Goal: Transaction & Acquisition: Book appointment/travel/reservation

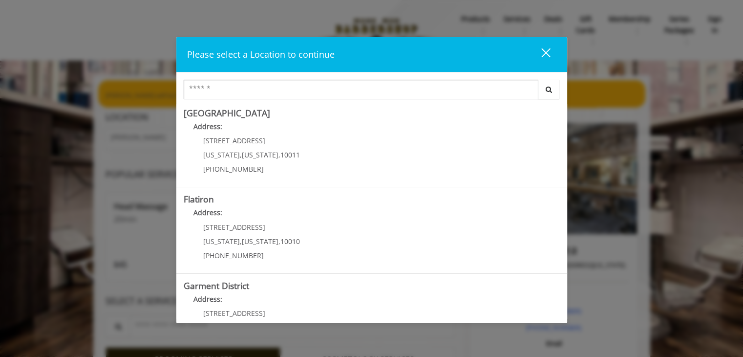
scroll to position [217, 0]
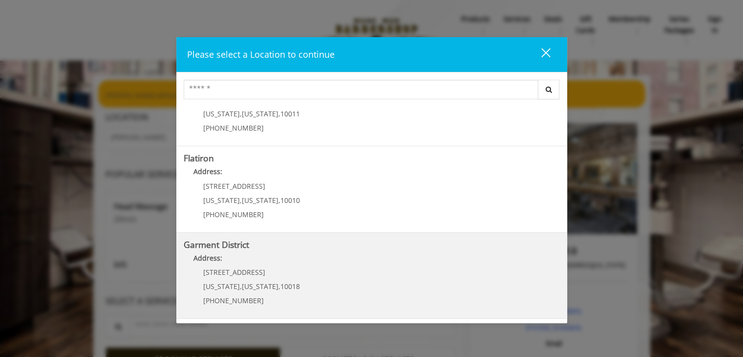
click at [330, 271] on District "Garment District Address: [STREET_ADDRESS][US_STATE][US_STATE] (212) 997-4247" at bounding box center [372, 275] width 376 height 71
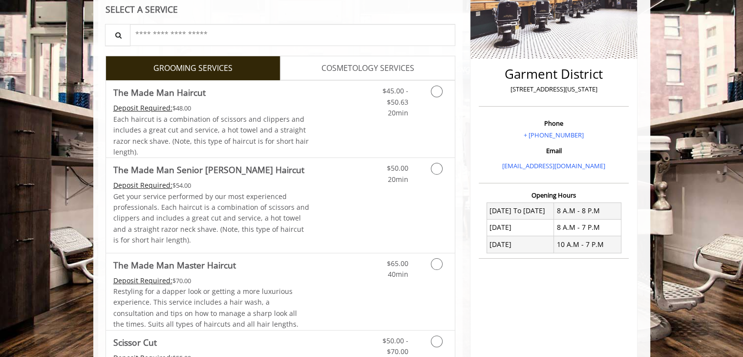
scroll to position [221, 0]
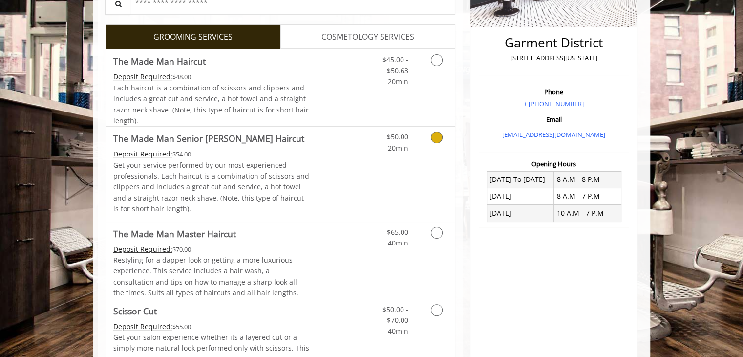
click at [272, 164] on p "Get your service performed by our most experienced professionals. Each haircut …" at bounding box center [211, 187] width 196 height 55
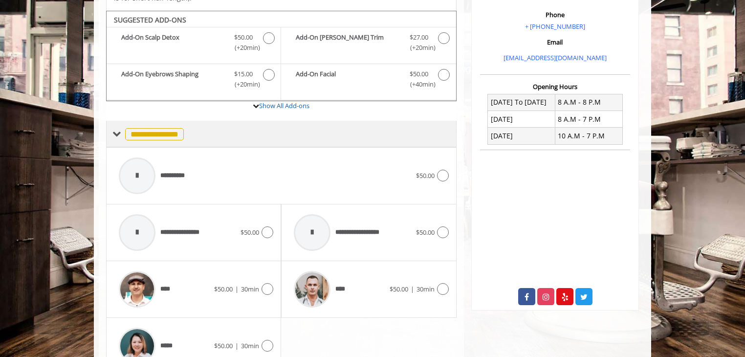
scroll to position [348, 0]
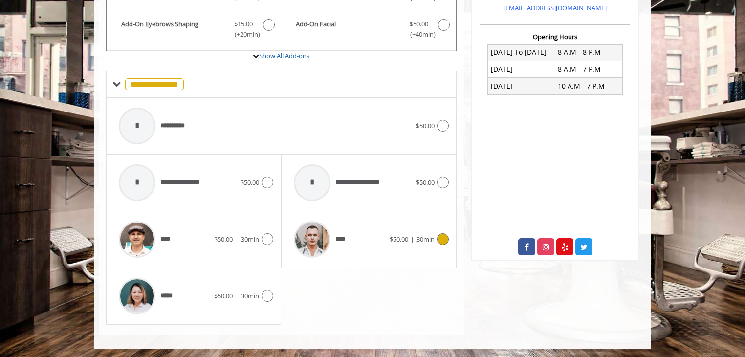
click at [387, 244] on div "****" at bounding box center [339, 239] width 100 height 46
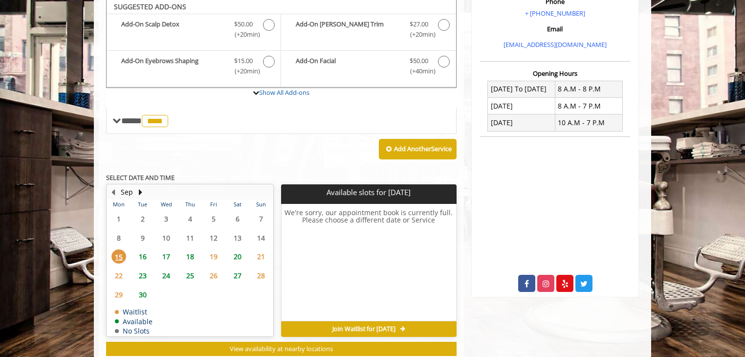
scroll to position [308, 0]
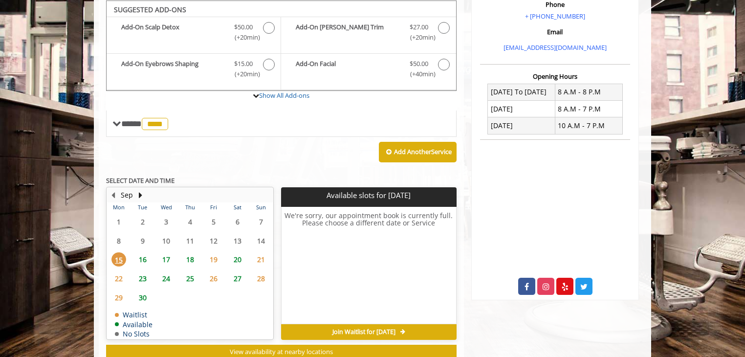
click at [141, 261] on span "16" at bounding box center [142, 259] width 15 height 14
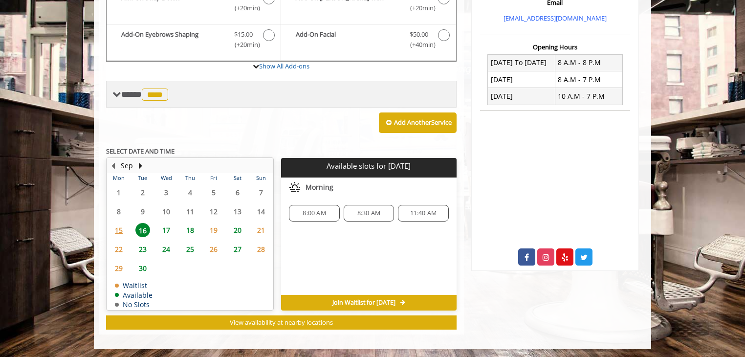
click at [125, 90] on span "**** **** ********" at bounding box center [145, 94] width 49 height 9
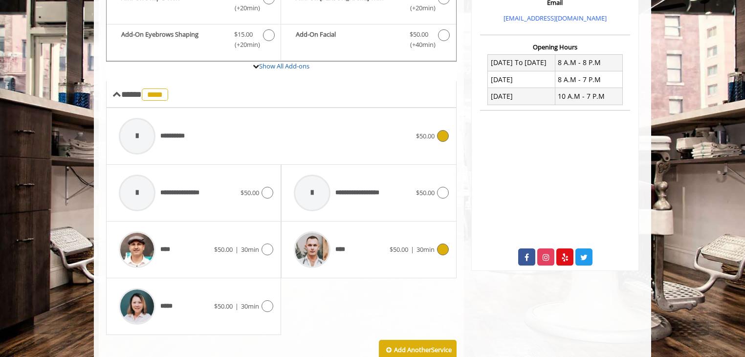
click at [187, 124] on span "**********" at bounding box center [154, 136] width 80 height 46
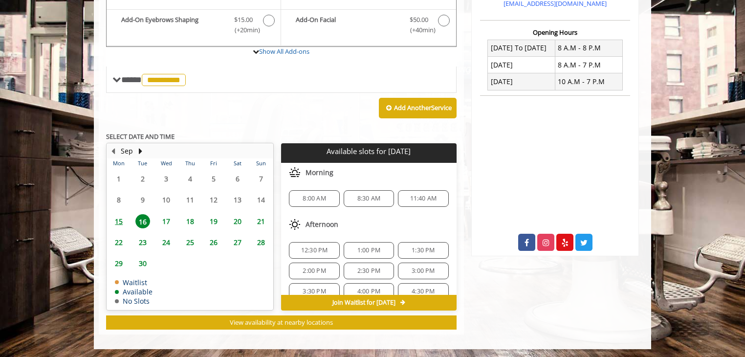
scroll to position [63, 0]
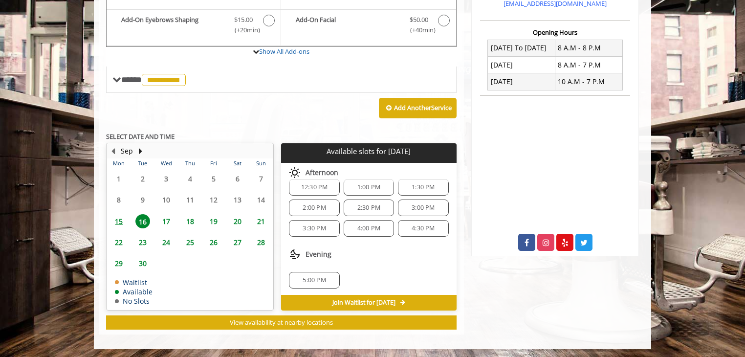
click at [162, 217] on span "17" at bounding box center [166, 221] width 15 height 14
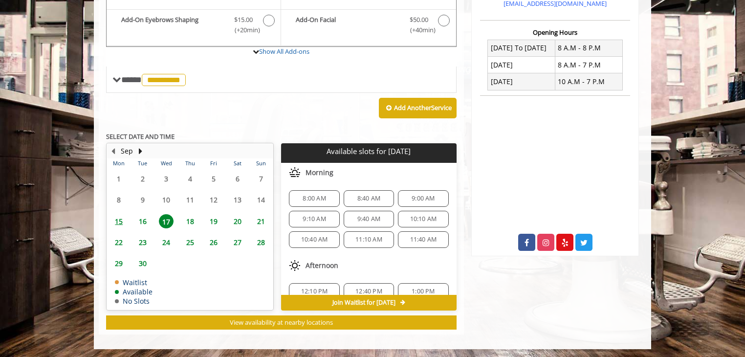
scroll to position [165, 0]
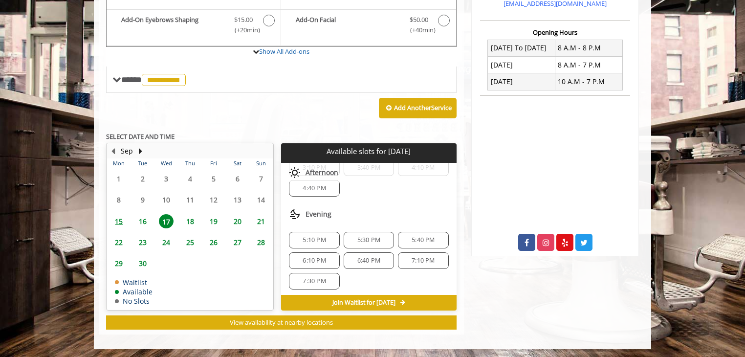
click at [190, 215] on span "18" at bounding box center [190, 221] width 15 height 14
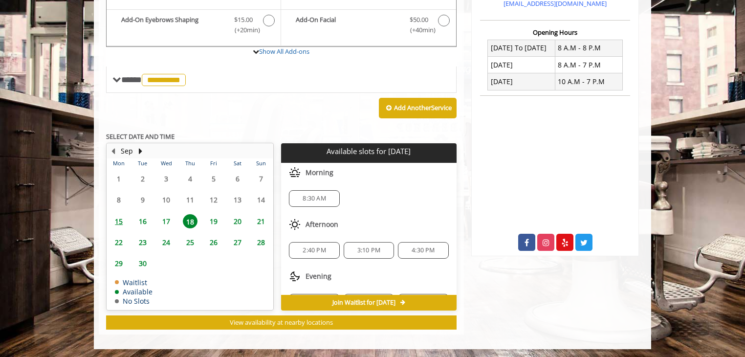
scroll to position [43, 0]
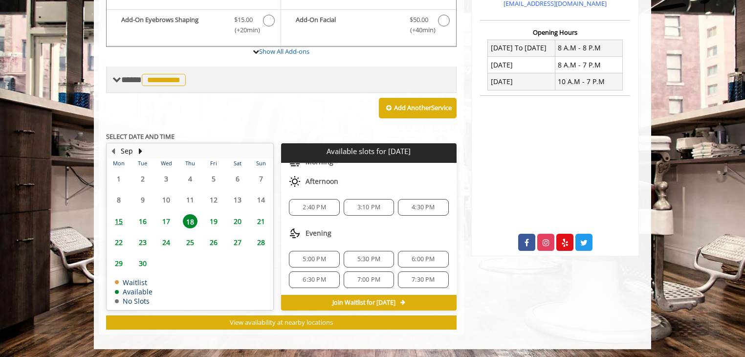
click at [123, 82] on span "**********" at bounding box center [154, 79] width 67 height 9
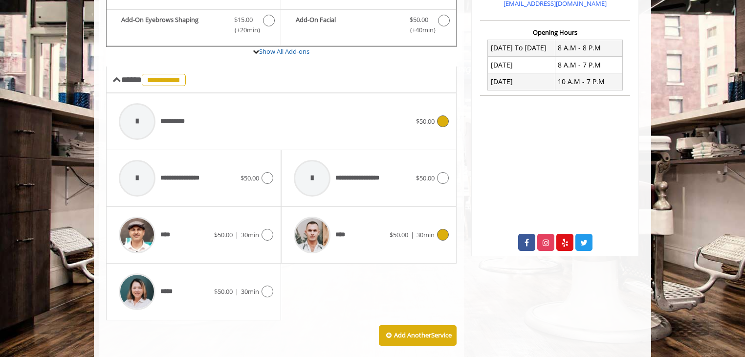
click at [334, 229] on div at bounding box center [312, 235] width 46 height 46
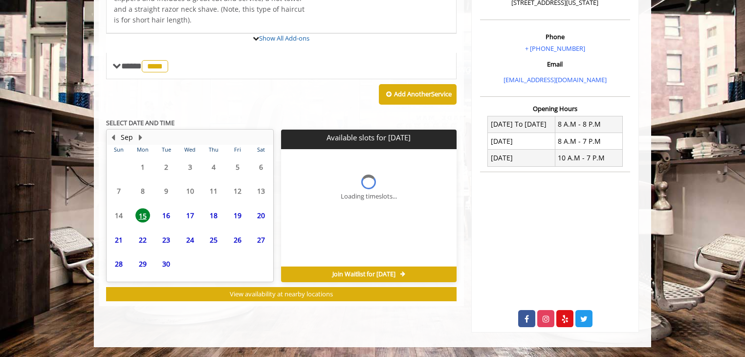
scroll to position [0, 0]
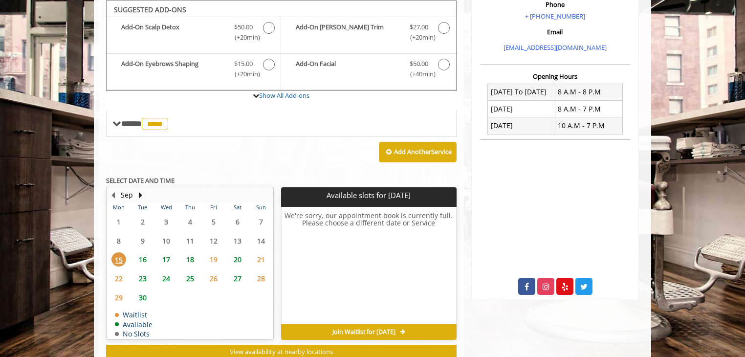
click at [189, 259] on span "18" at bounding box center [190, 259] width 15 height 14
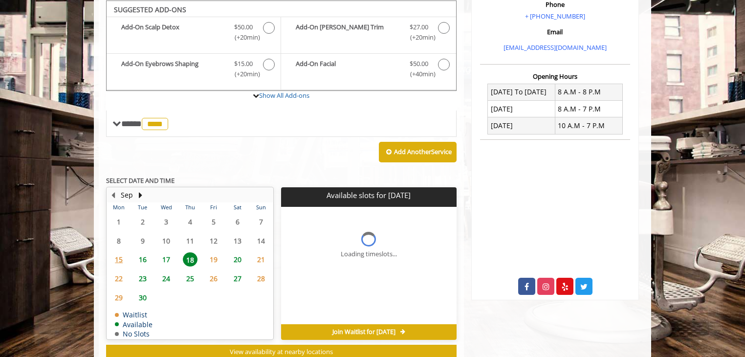
scroll to position [338, 0]
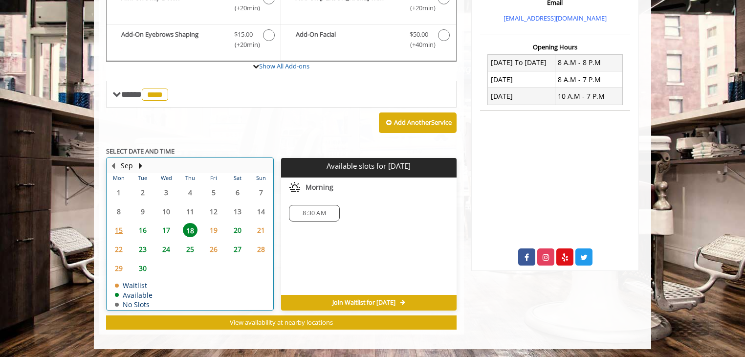
click at [225, 228] on td "20" at bounding box center [236, 230] width 23 height 19
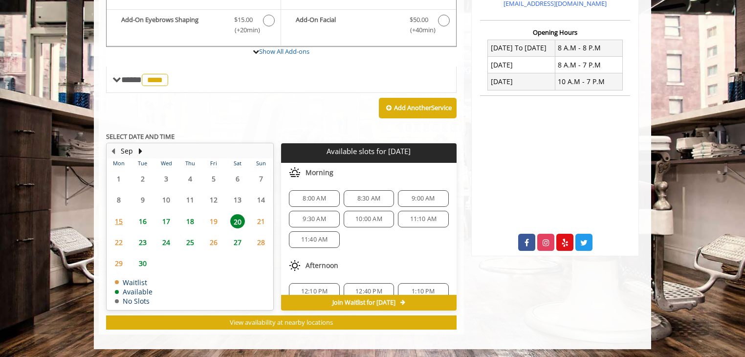
scroll to position [124, 0]
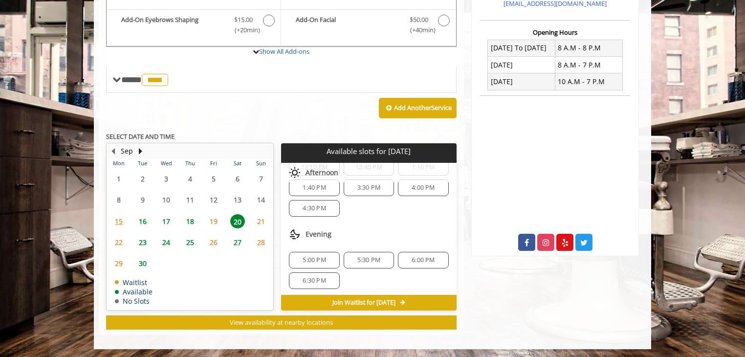
click at [217, 223] on span "19" at bounding box center [213, 221] width 15 height 14
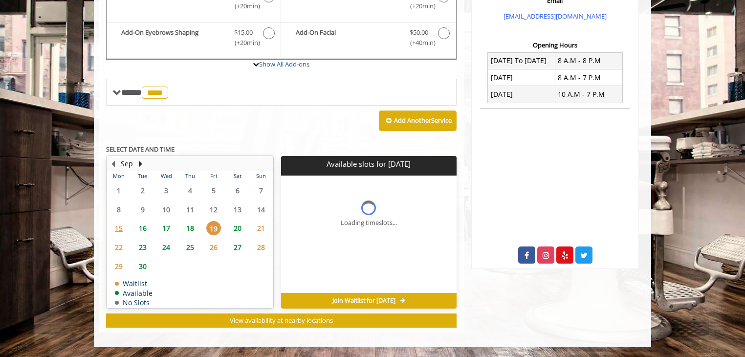
scroll to position [0, 0]
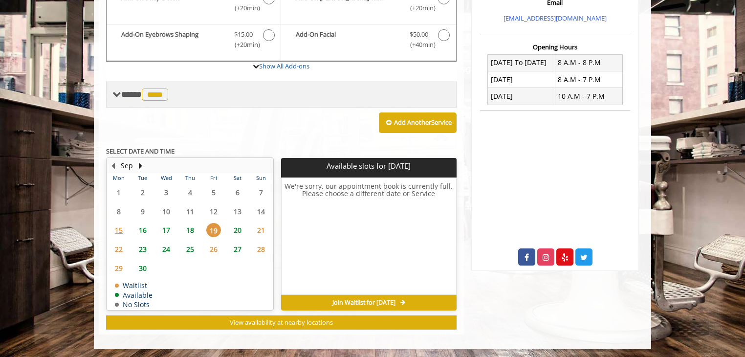
click at [177, 100] on div "**** **** ********" at bounding box center [281, 94] width 350 height 26
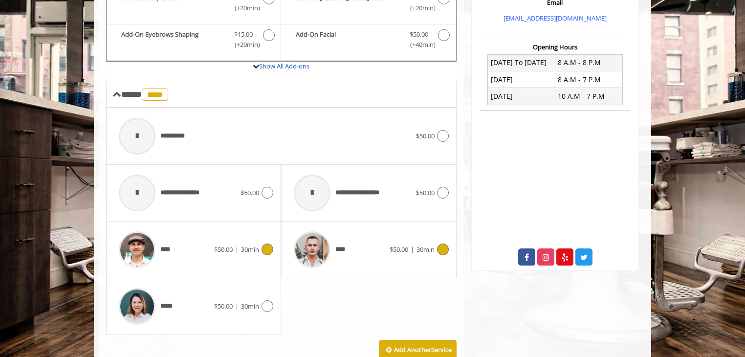
click at [172, 249] on span "****" at bounding box center [168, 249] width 17 height 10
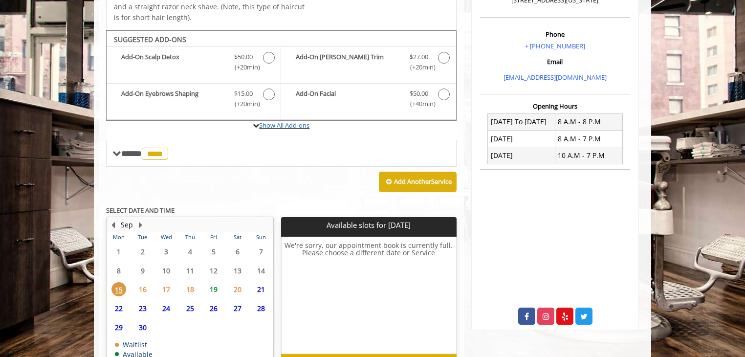
scroll to position [338, 0]
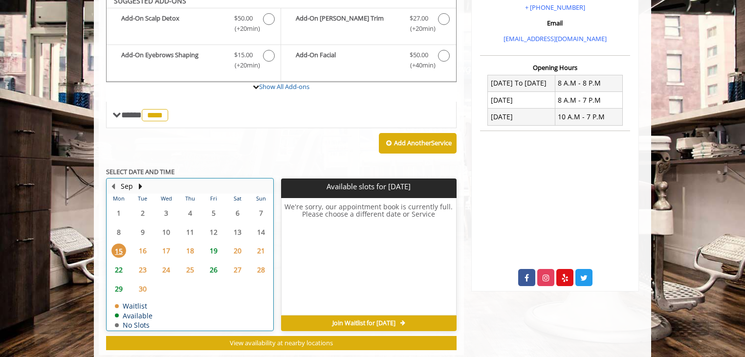
click at [169, 226] on table "Mon Tue Wed Thu Fri Sat Sun 1 2 3 4 5 6 7 8 9 10 11 12 13 14 15 16 17 18 19 20 …" at bounding box center [190, 262] width 166 height 136
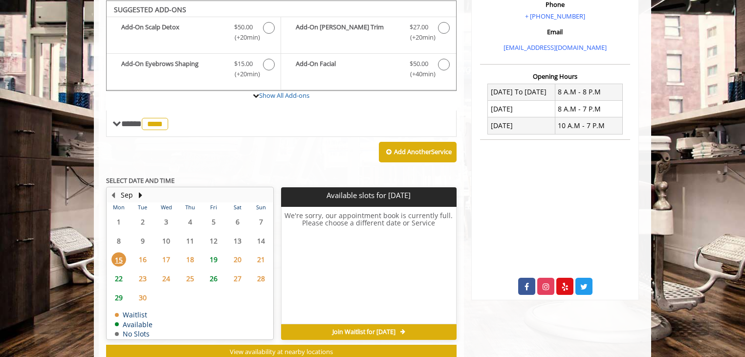
click at [145, 263] on span "16" at bounding box center [142, 259] width 15 height 14
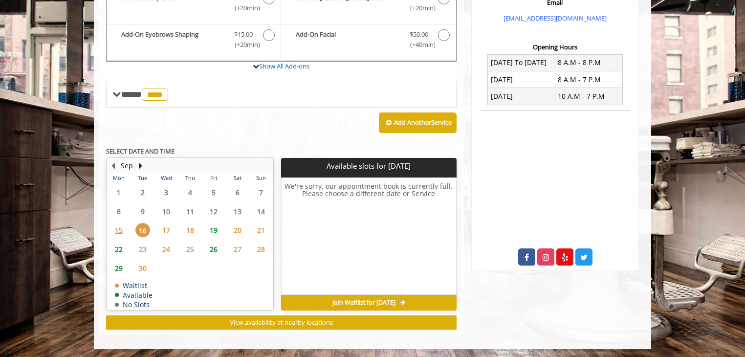
click at [171, 234] on span "17" at bounding box center [166, 230] width 15 height 14
click at [192, 230] on span "18" at bounding box center [190, 230] width 15 height 14
click at [213, 229] on span "19" at bounding box center [213, 230] width 15 height 14
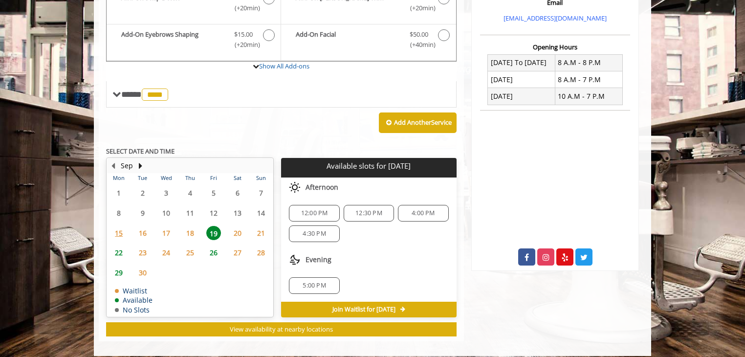
scroll to position [344, 0]
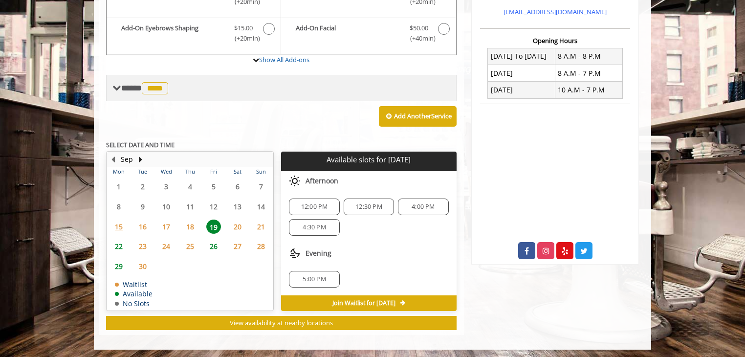
click at [148, 88] on span "****" at bounding box center [155, 88] width 26 height 12
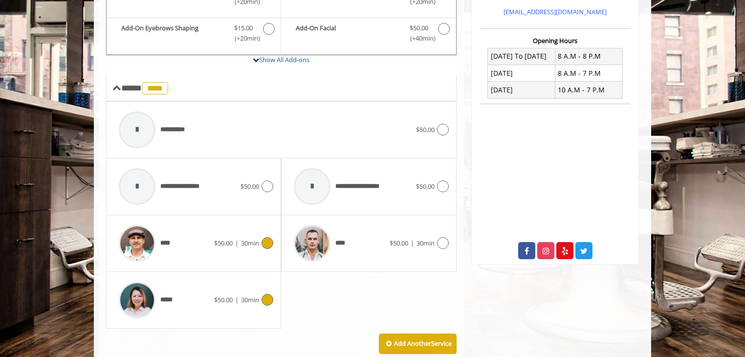
click at [186, 280] on div "*****" at bounding box center [164, 300] width 100 height 46
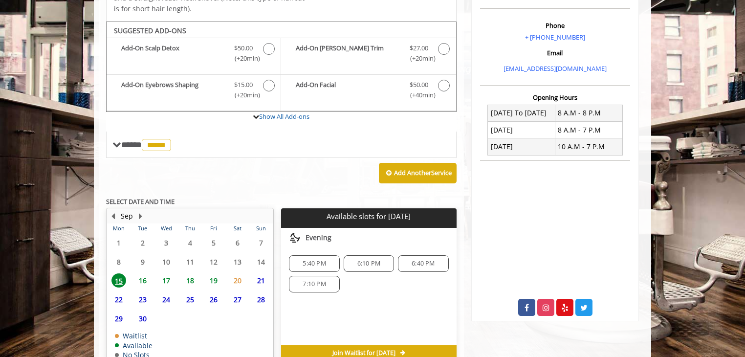
scroll to position [338, 0]
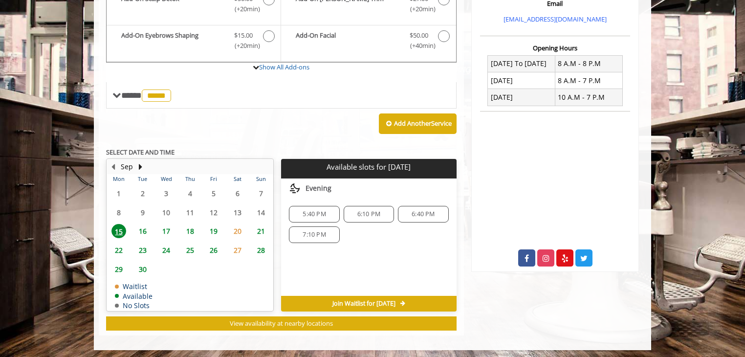
click at [162, 230] on span "17" at bounding box center [166, 231] width 15 height 14
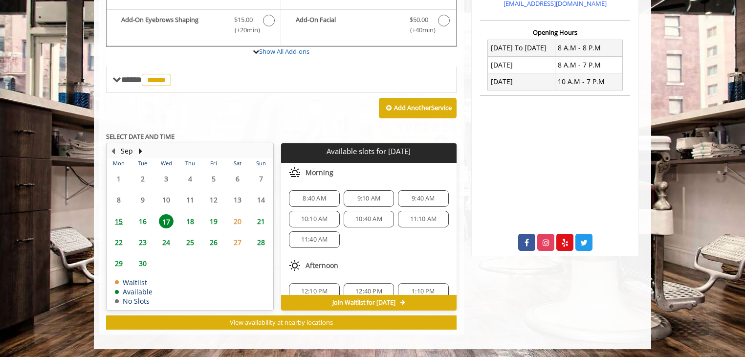
scroll to position [124, 0]
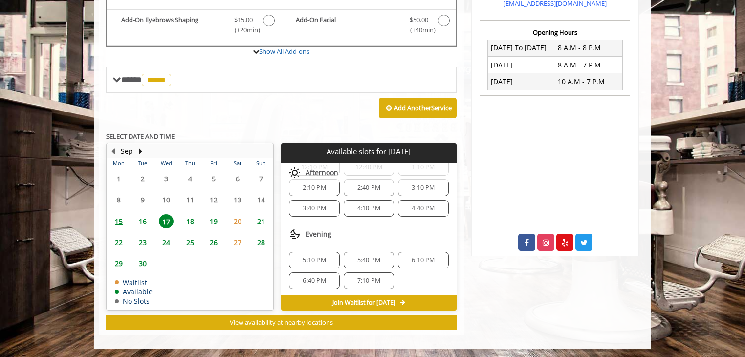
click at [140, 220] on span "16" at bounding box center [142, 221] width 15 height 14
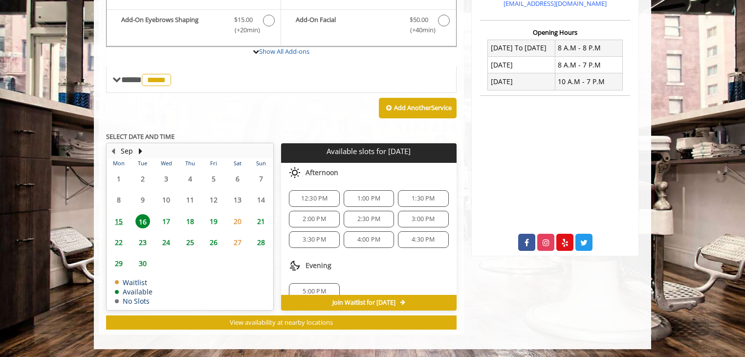
scroll to position [12, 0]
click at [164, 221] on span "17" at bounding box center [166, 221] width 15 height 14
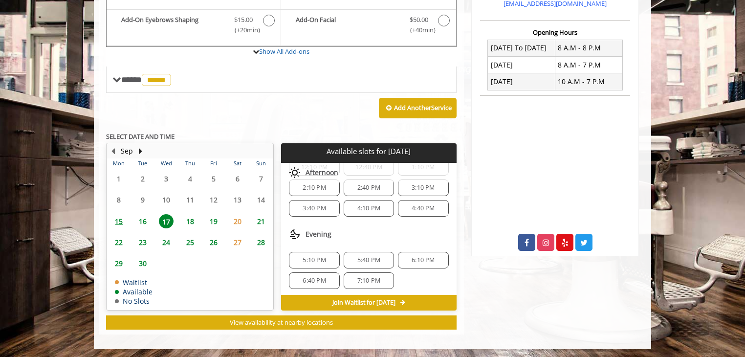
click at [315, 277] on span "6:40 PM" at bounding box center [313, 281] width 23 height 8
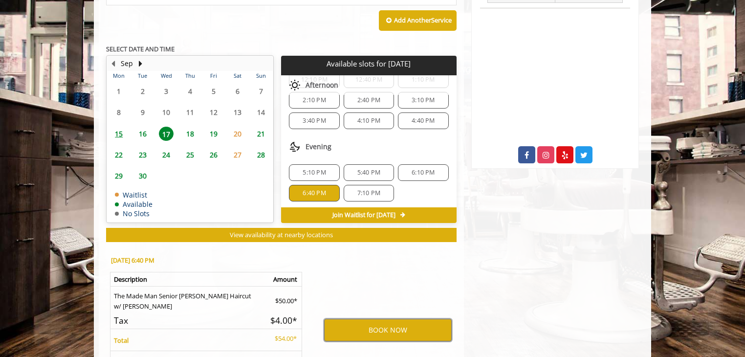
scroll to position [416, 0]
